Goal: Information Seeking & Learning: Learn about a topic

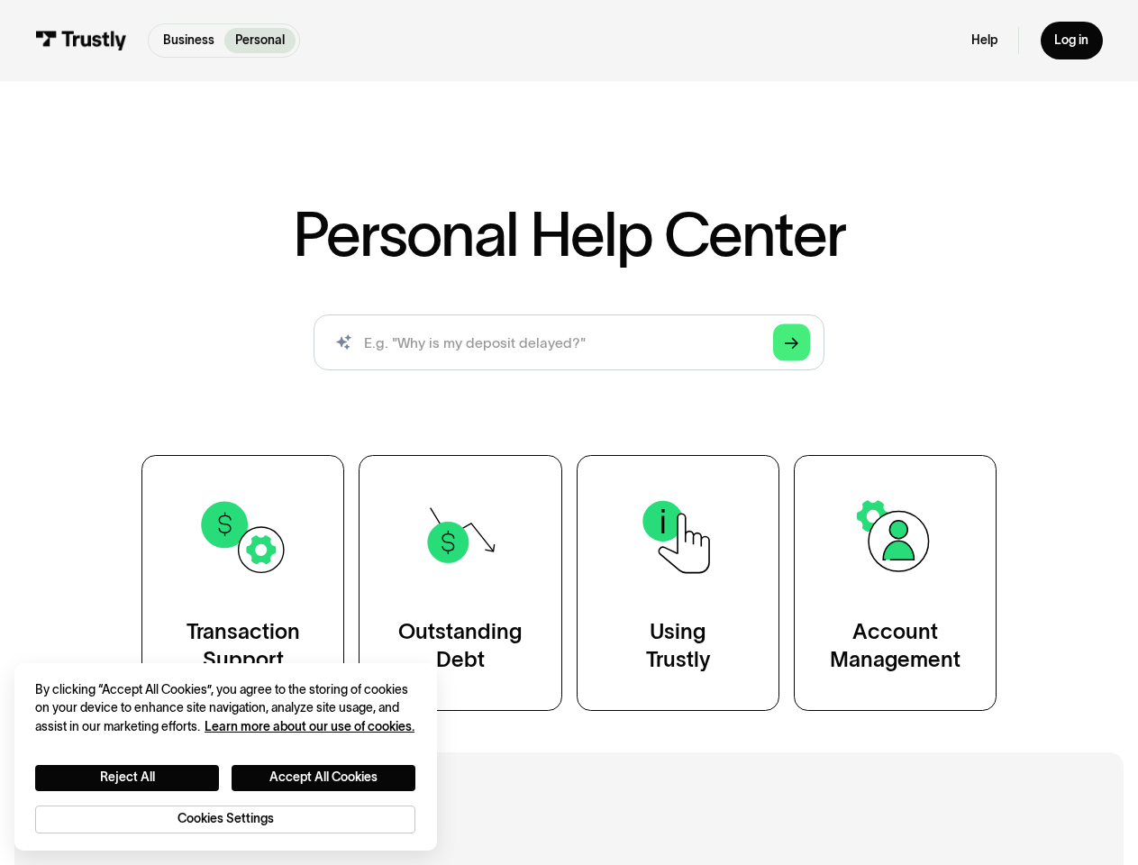
click at [569, 433] on div "Personal Help Center AI-powered search ( 1 / 4 ) Type your question and our sma…" at bounding box center [569, 457] width 1021 height 507
click at [792, 343] on polygon "Search" at bounding box center [792, 343] width 14 height 12
click at [127, 777] on button "Reject All" at bounding box center [127, 778] width 184 height 26
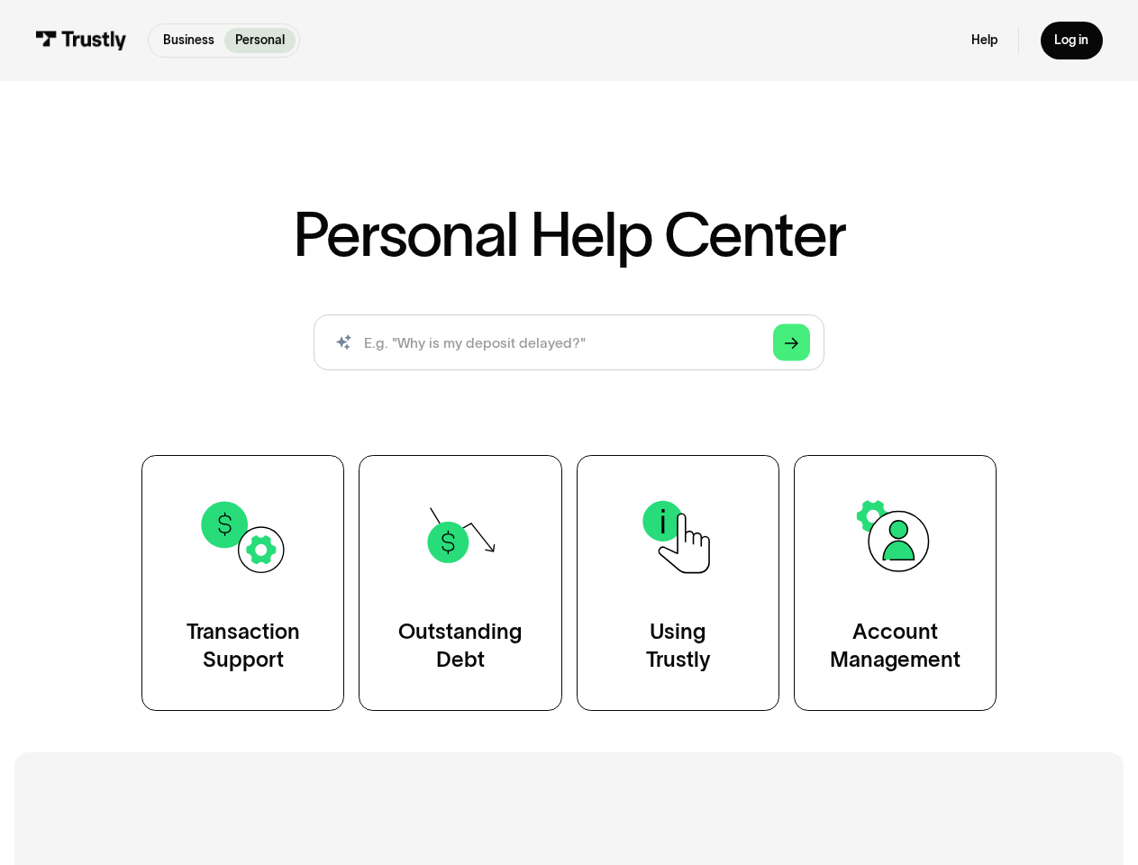
click at [324, 777] on button "Accept All Cookies" at bounding box center [324, 778] width 184 height 26
